Goal: Book appointment/travel/reservation

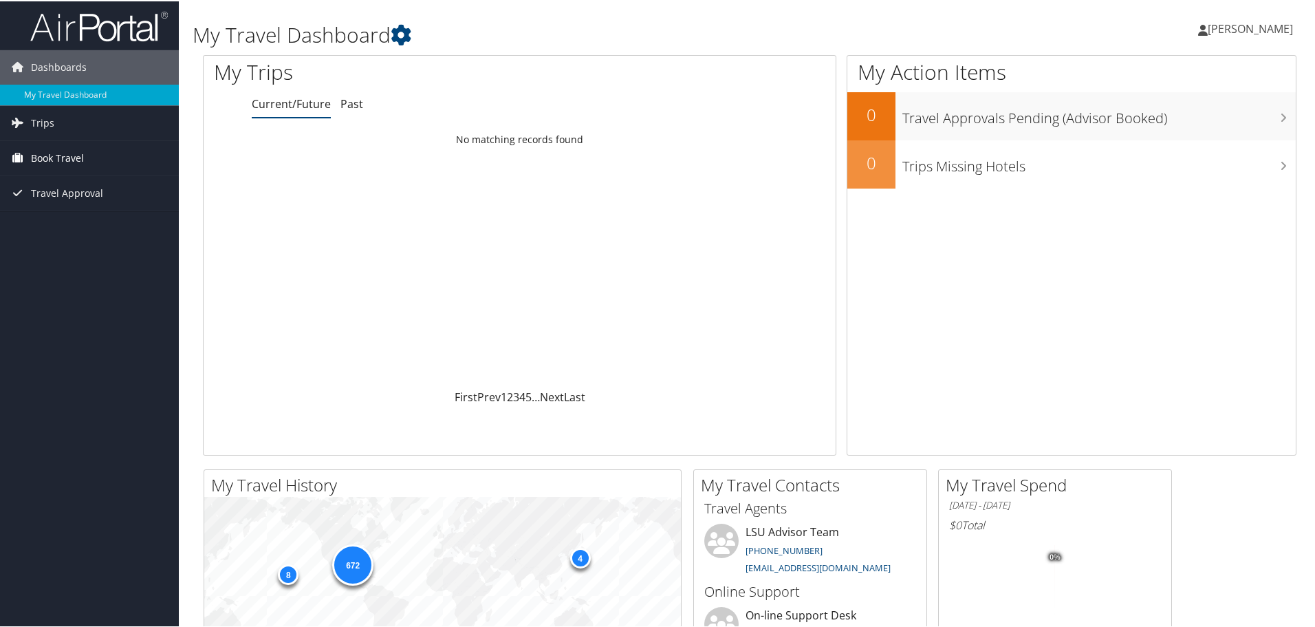
click at [71, 160] on span "Book Travel" at bounding box center [57, 157] width 53 height 34
click at [88, 206] on link "Book/Manage Online Trips" at bounding box center [89, 205] width 179 height 21
